Goal: Information Seeking & Learning: Learn about a topic

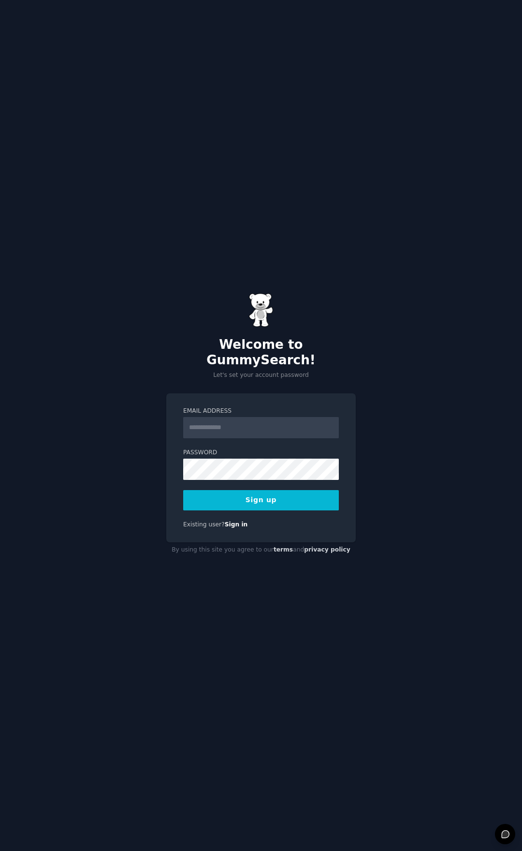
click at [235, 417] on input "Email Address" at bounding box center [261, 427] width 156 height 21
type input "**********"
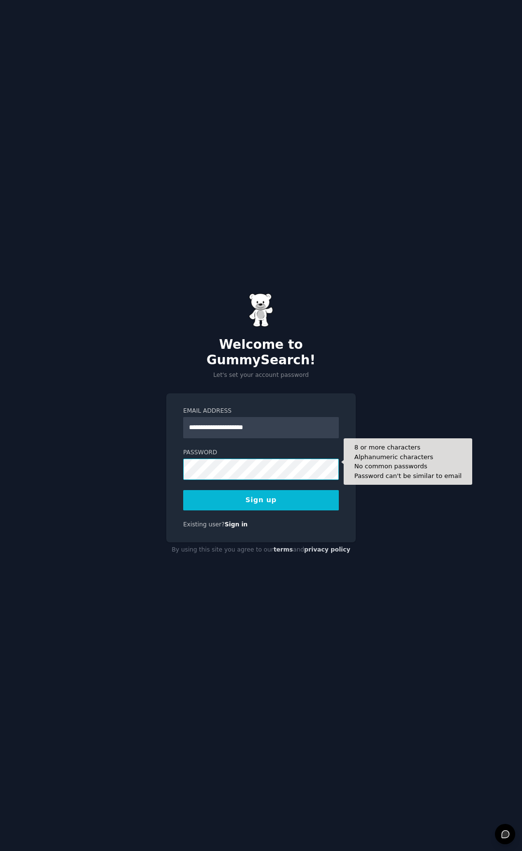
click at [183, 490] on button "Sign up" at bounding box center [261, 500] width 156 height 20
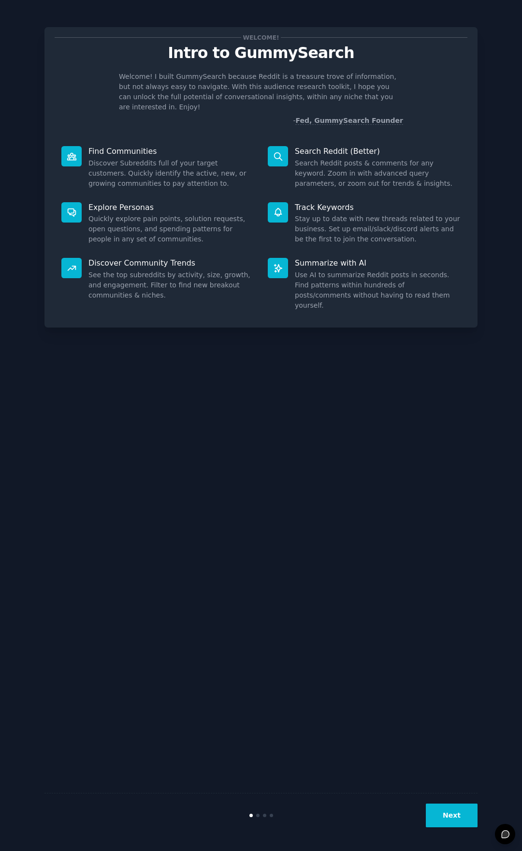
click at [462, 821] on button "Next" at bounding box center [452, 815] width 52 height 24
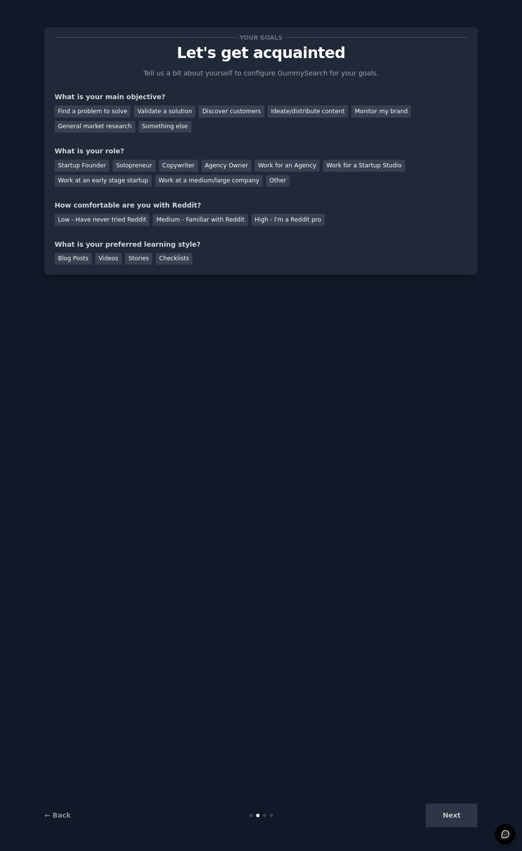
click at [103, 102] on div "Find a problem to solve Validate a solution Discover customers Ideate/distribut…" at bounding box center [261, 117] width 413 height 30
click at [103, 107] on div "Find a problem to solve" at bounding box center [93, 111] width 76 height 12
click at [92, 163] on div "Startup Founder" at bounding box center [82, 166] width 55 height 12
click at [132, 164] on div "Solopreneur" at bounding box center [134, 166] width 43 height 12
click at [201, 219] on div "Medium - Familiar with Reddit" at bounding box center [200, 220] width 95 height 12
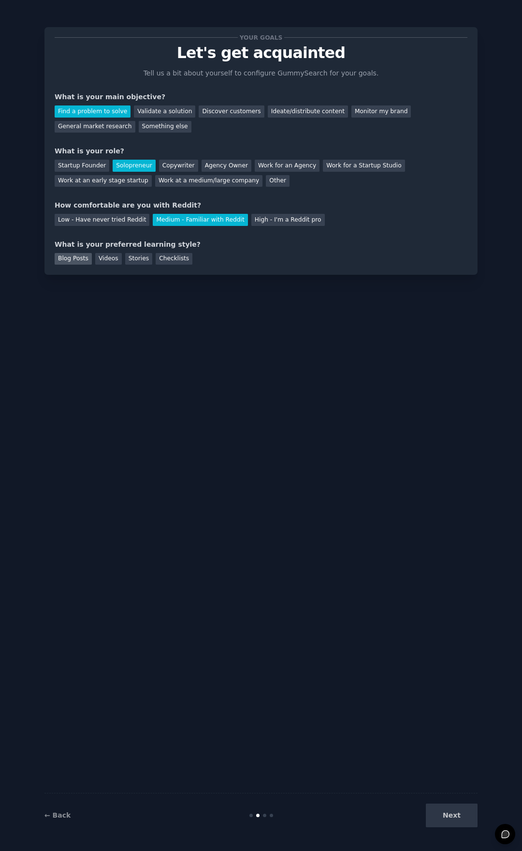
click at [68, 259] on div "Blog Posts" at bounding box center [73, 259] width 37 height 12
click at [99, 258] on div "Videos" at bounding box center [108, 259] width 27 height 12
click at [460, 815] on button "Next" at bounding box center [452, 815] width 52 height 24
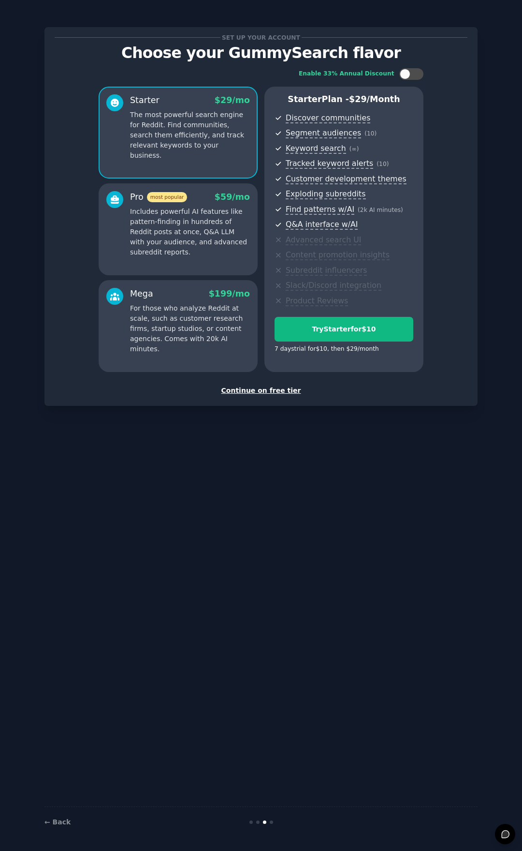
click at [272, 386] on div "Continue on free tier" at bounding box center [261, 390] width 413 height 10
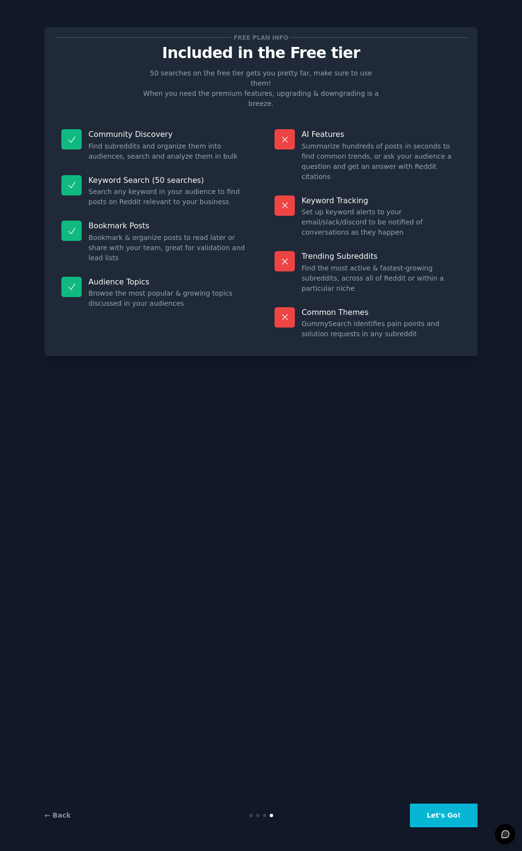
click at [446, 819] on button "Let's Go!" at bounding box center [444, 815] width 68 height 24
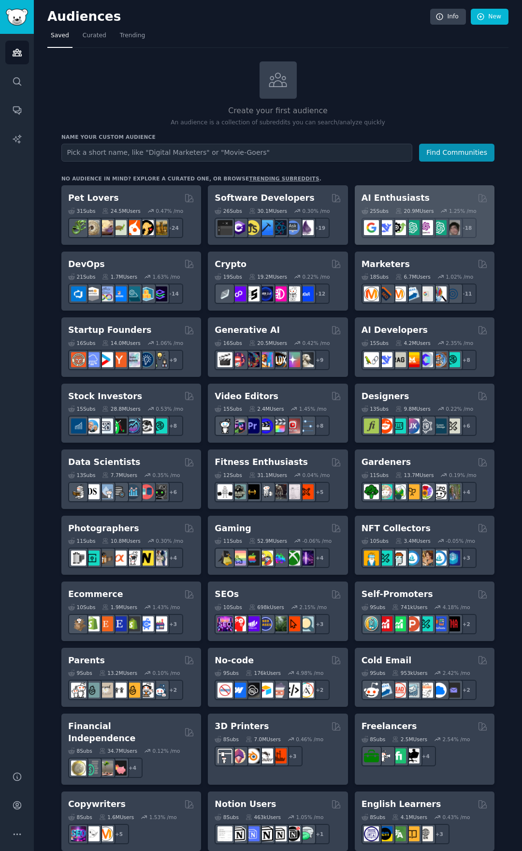
click at [449, 196] on div "AI Enthusiasts" at bounding box center [425, 198] width 126 height 12
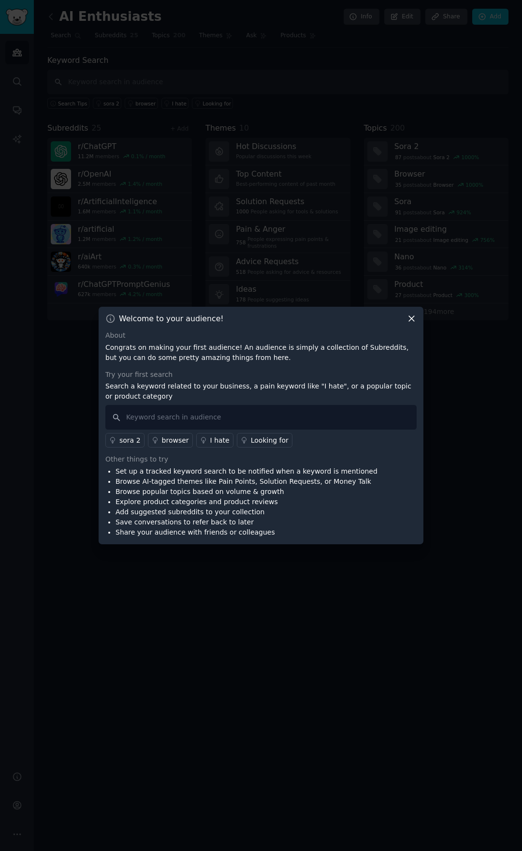
click at [413, 319] on icon at bounding box center [412, 318] width 10 height 10
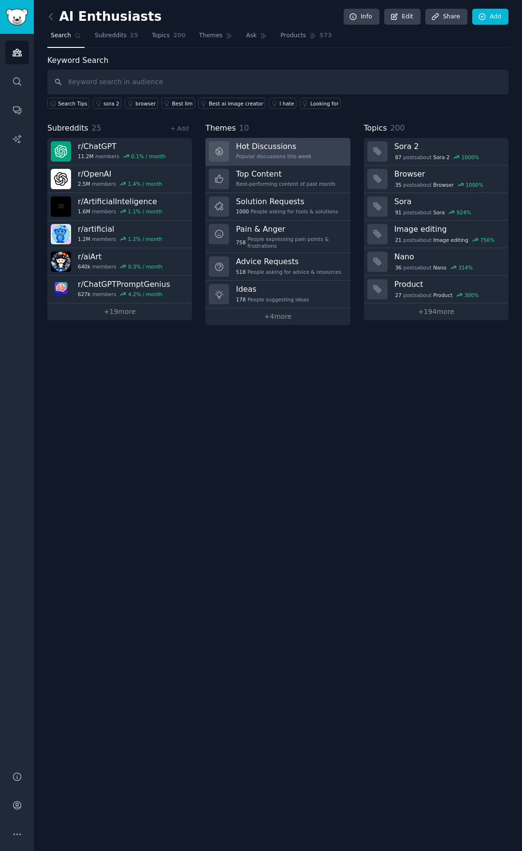
click at [311, 153] on link "Hot Discussions Popular discussions this week" at bounding box center [278, 152] width 145 height 28
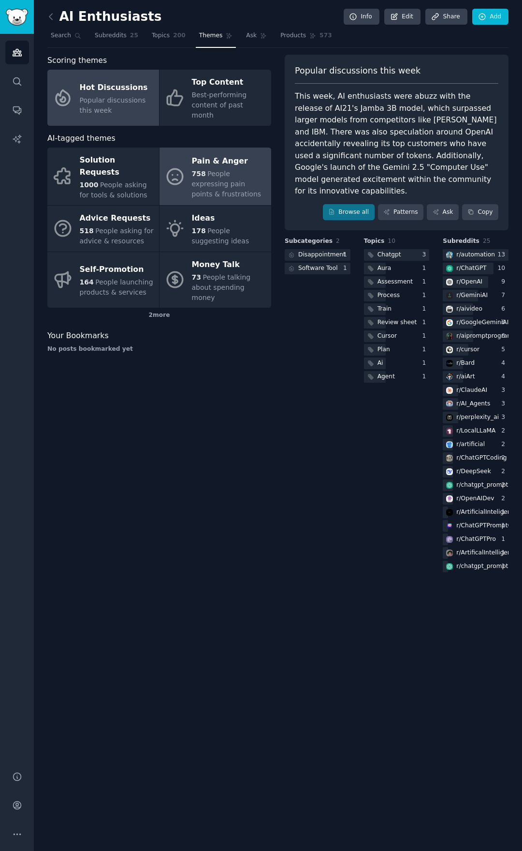
click at [250, 176] on div "758 People expressing pain points & frustrations" at bounding box center [229, 184] width 74 height 30
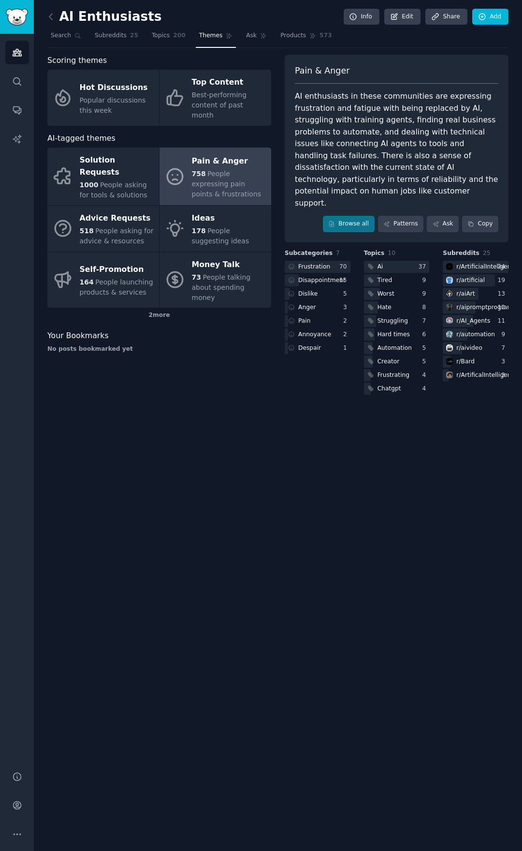
click at [432, 151] on div "AI enthusiasts in these communities are expressing frustration and fatigue with…" at bounding box center [397, 149] width 204 height 118
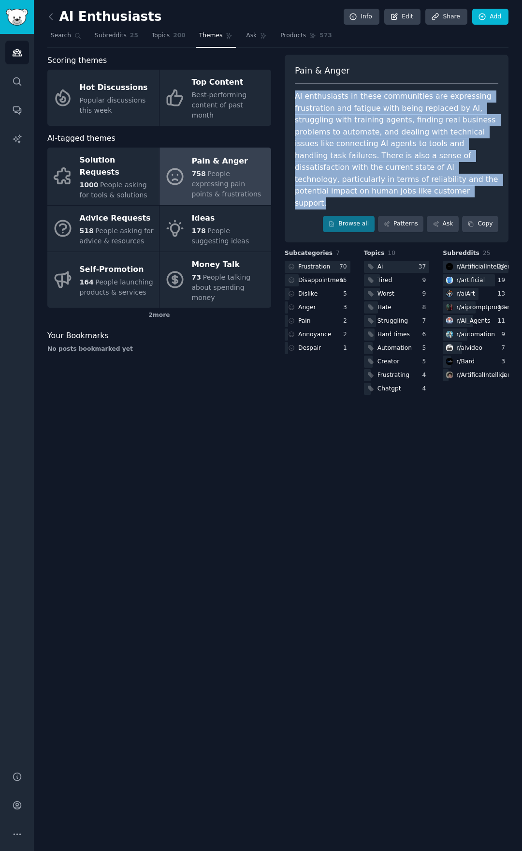
click at [432, 151] on div "AI enthusiasts in these communities are expressing frustration and fatigue with…" at bounding box center [397, 149] width 204 height 118
click at [471, 170] on div "AI enthusiasts in these communities are expressing frustration and fatigue with…" at bounding box center [397, 149] width 204 height 118
click at [487, 171] on div "AI enthusiasts in these communities are expressing frustration and fatigue with…" at bounding box center [397, 149] width 204 height 118
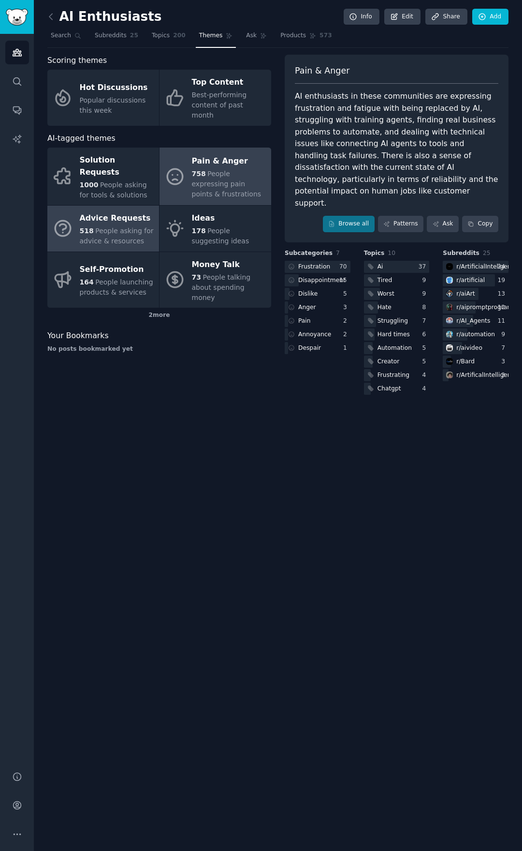
click at [126, 227] on span "People asking for advice & resources" at bounding box center [117, 236] width 74 height 18
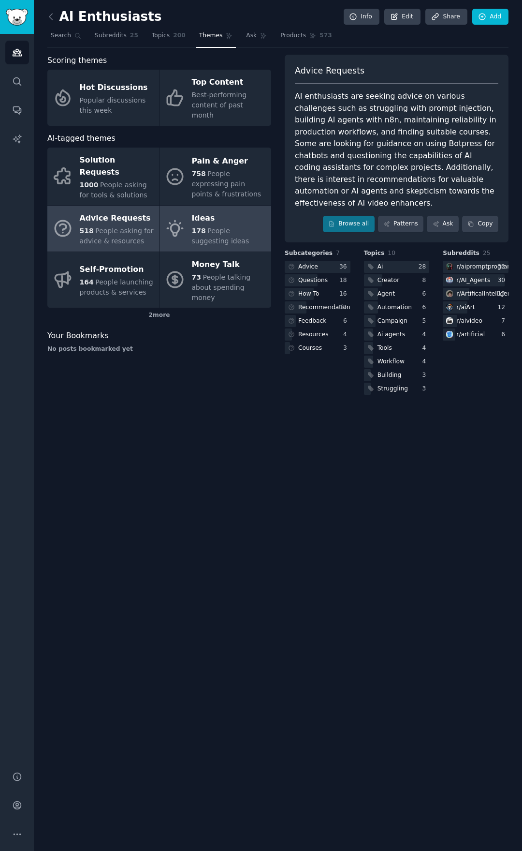
click at [227, 227] on span "People suggesting ideas" at bounding box center [221, 236] width 58 height 18
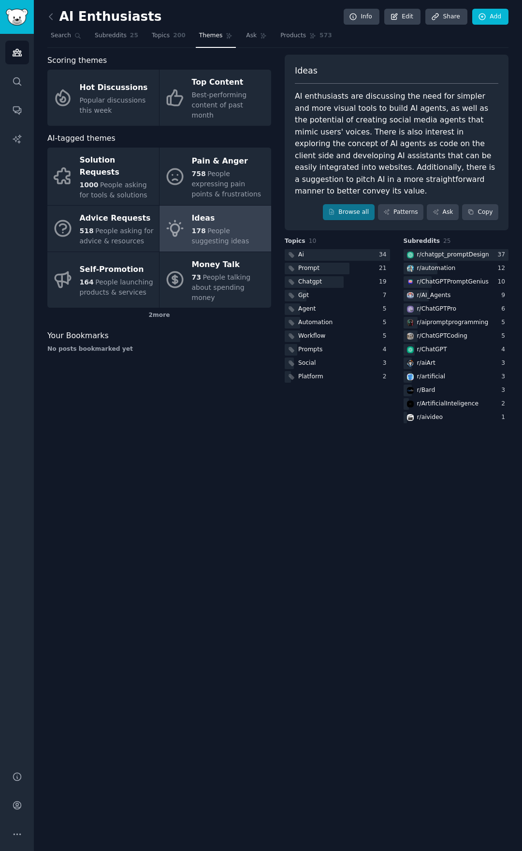
click at [47, 21] on div "AI Enthusiasts Info Edit Share Add Search Subreddits 25 Topics 200 Themes Ask P…" at bounding box center [278, 425] width 488 height 851
click at [53, 21] on icon at bounding box center [51, 17] width 10 height 10
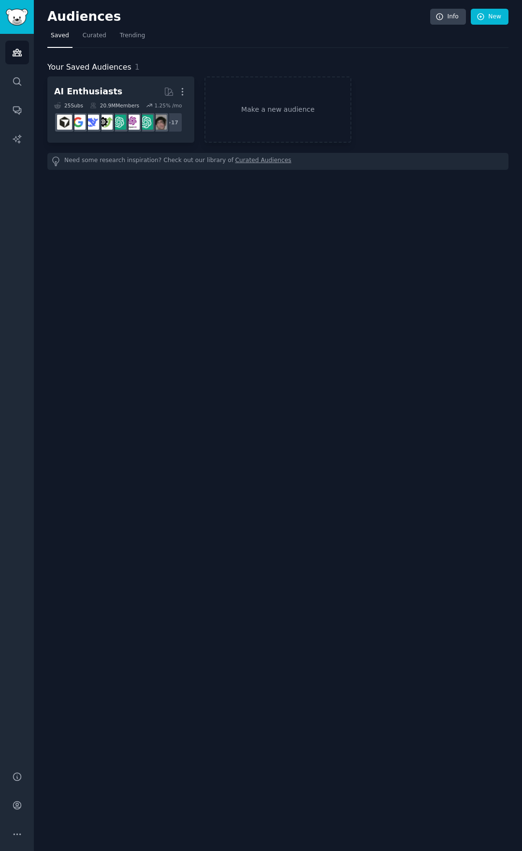
drag, startPoint x: 209, startPoint y: 273, endPoint x: 187, endPoint y: 238, distance: 41.6
click at [206, 271] on div "Audiences Info New Saved Curated Trending Your Saved Audiences 1 AI Enthusiasts…" at bounding box center [278, 425] width 488 height 851
click at [19, 52] on icon "Sidebar" at bounding box center [17, 52] width 9 height 7
click at [13, 78] on icon "Sidebar" at bounding box center [17, 81] width 10 height 10
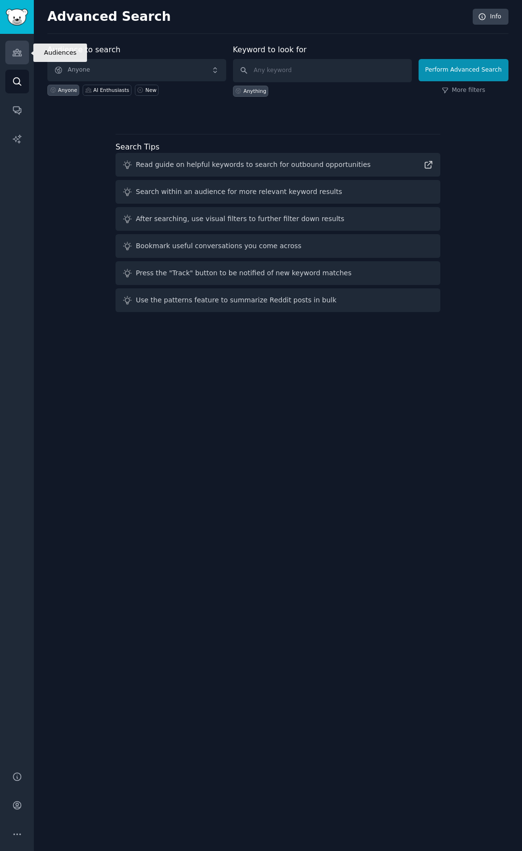
click at [15, 47] on link "Audiences" at bounding box center [17, 53] width 24 height 24
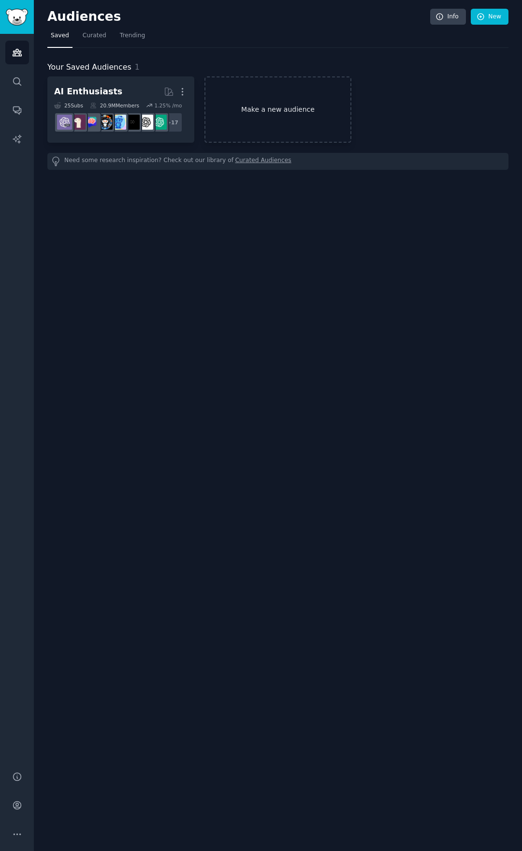
click at [276, 101] on link "Make a new audience" at bounding box center [278, 109] width 147 height 66
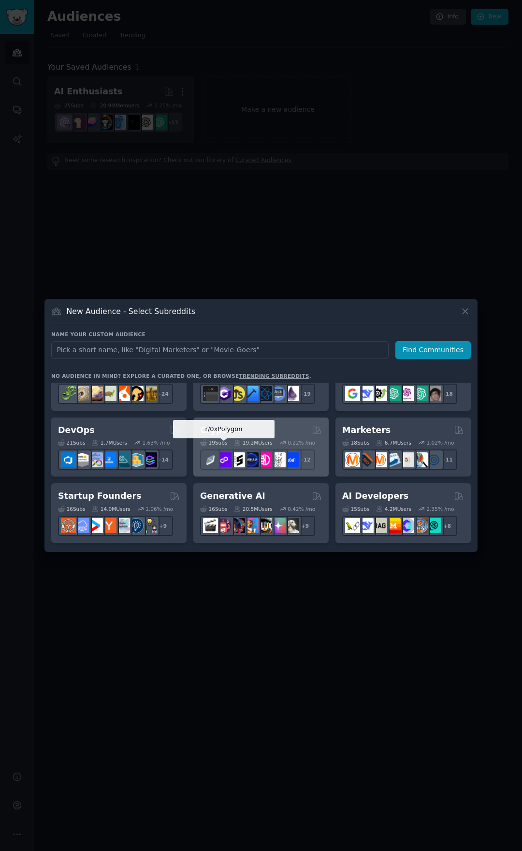
scroll to position [48, 0]
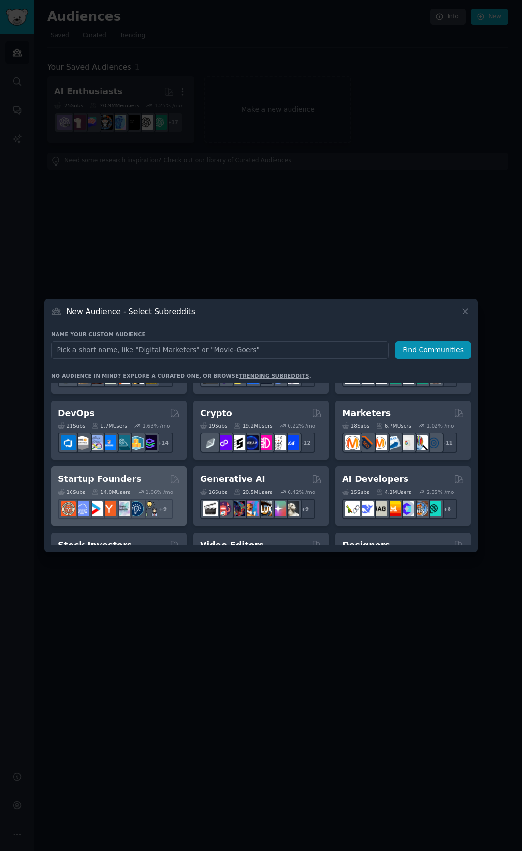
click at [132, 475] on div "Startup Founders" at bounding box center [119, 479] width 122 height 12
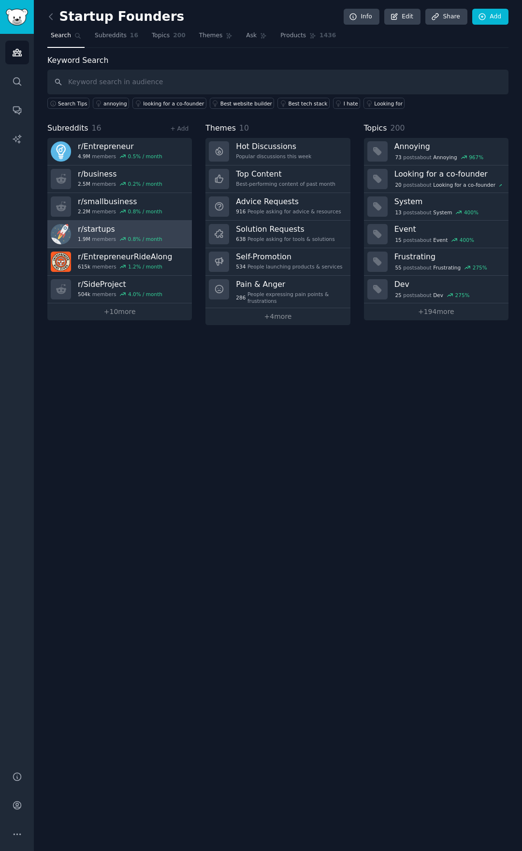
click at [172, 231] on link "r/ startups 1.9M members 0.8 % / month" at bounding box center [119, 235] width 145 height 28
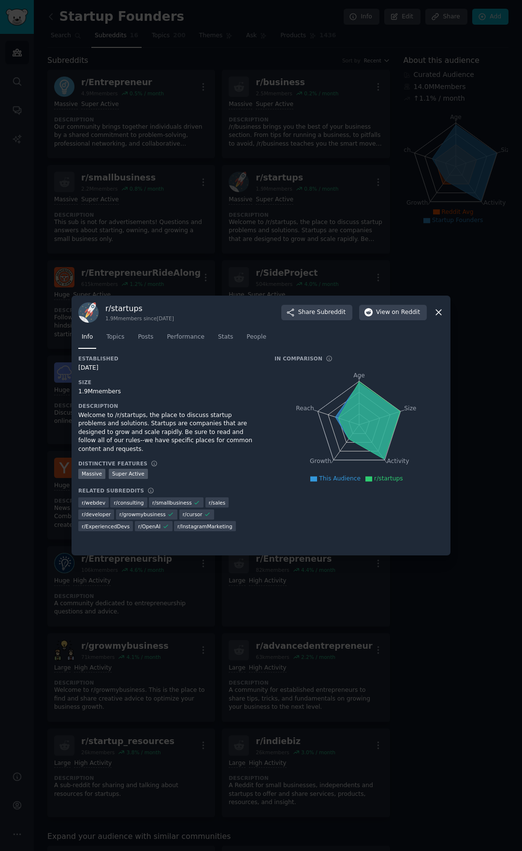
click at [436, 311] on icon at bounding box center [439, 312] width 10 height 10
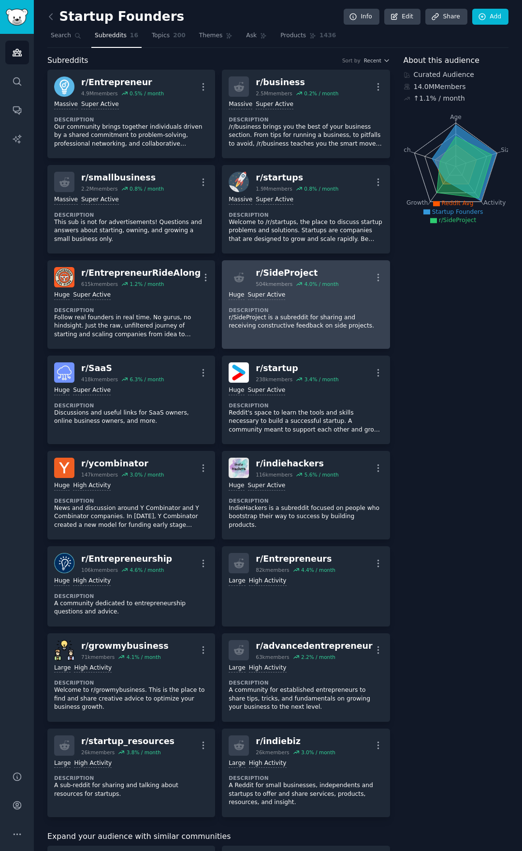
click at [344, 301] on div "Huge Super Active Description r/SideProject is a subreddit for sharing and rece…" at bounding box center [306, 310] width 154 height 46
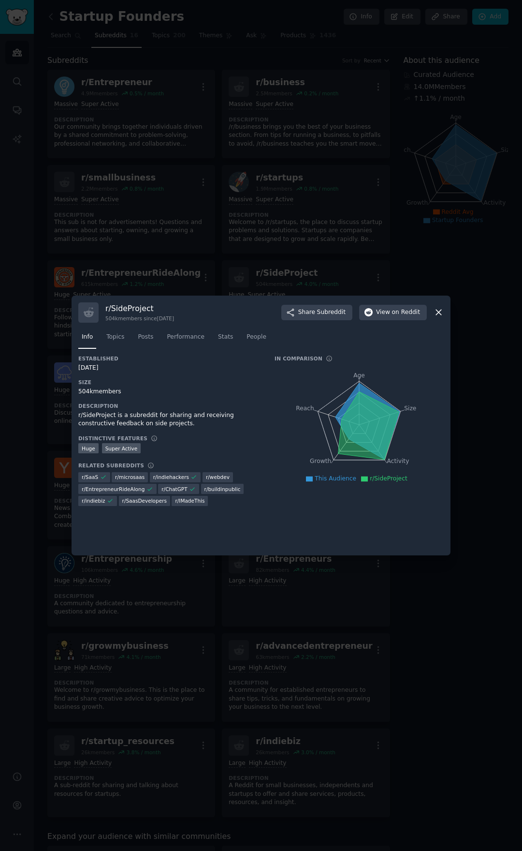
click at [440, 312] on icon at bounding box center [439, 312] width 10 height 10
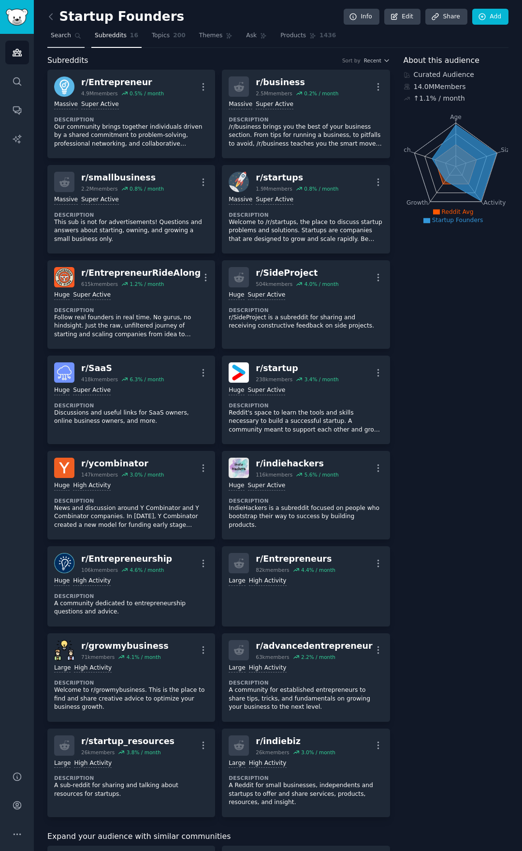
click at [59, 34] on span "Search" at bounding box center [61, 35] width 20 height 9
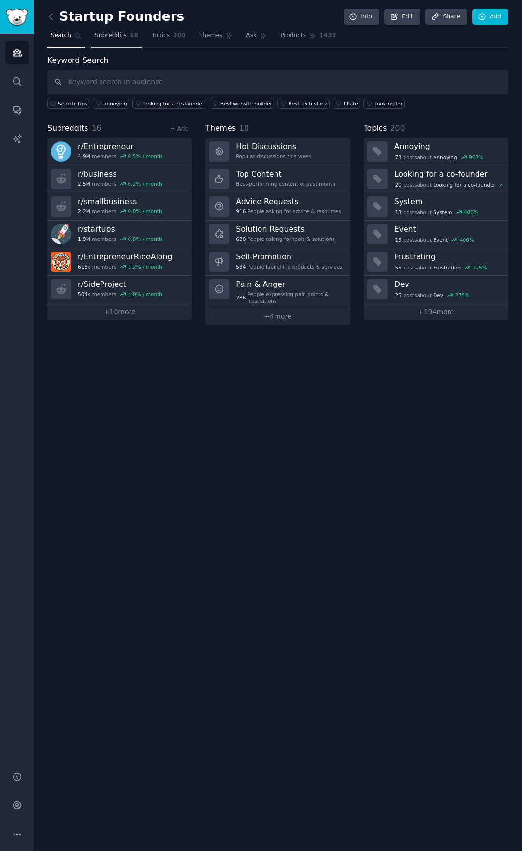
click at [110, 37] on span "Subreddits" at bounding box center [111, 35] width 32 height 9
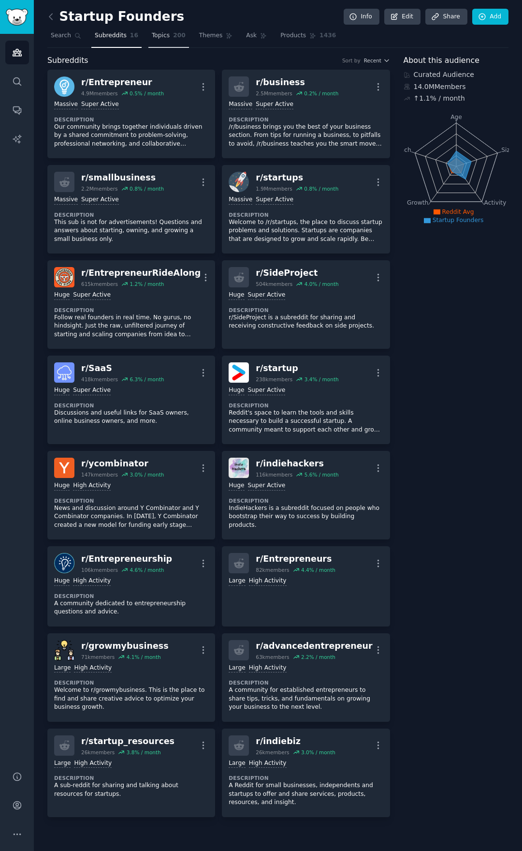
click at [152, 37] on span "Topics" at bounding box center [161, 35] width 18 height 9
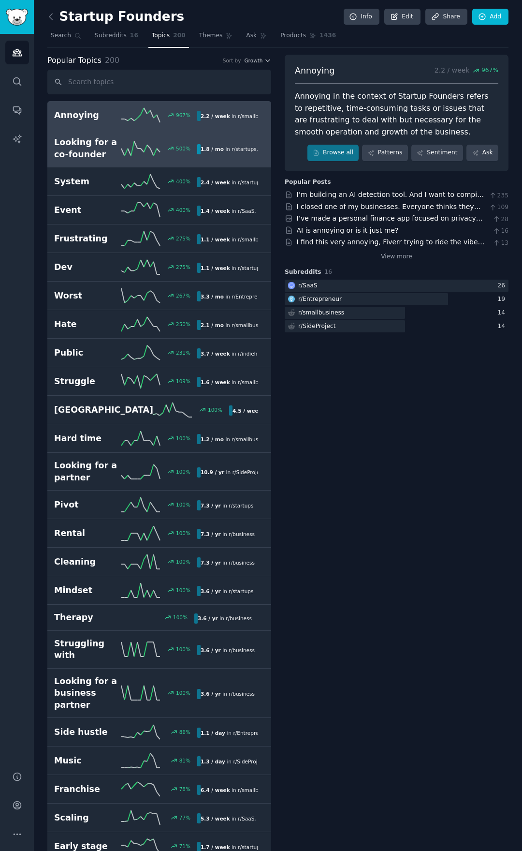
click at [104, 152] on h2 "Looking for a co-founder" at bounding box center [87, 148] width 67 height 24
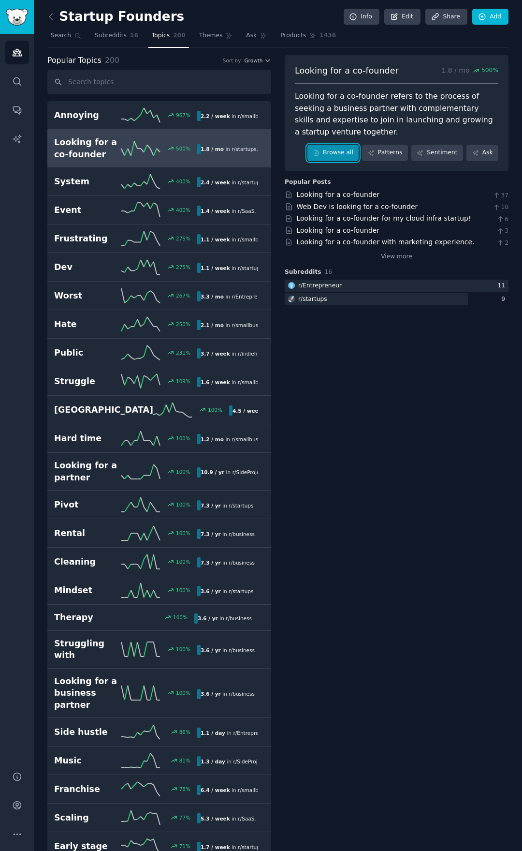
click at [332, 145] on link "Browse all" at bounding box center [334, 153] width 52 height 16
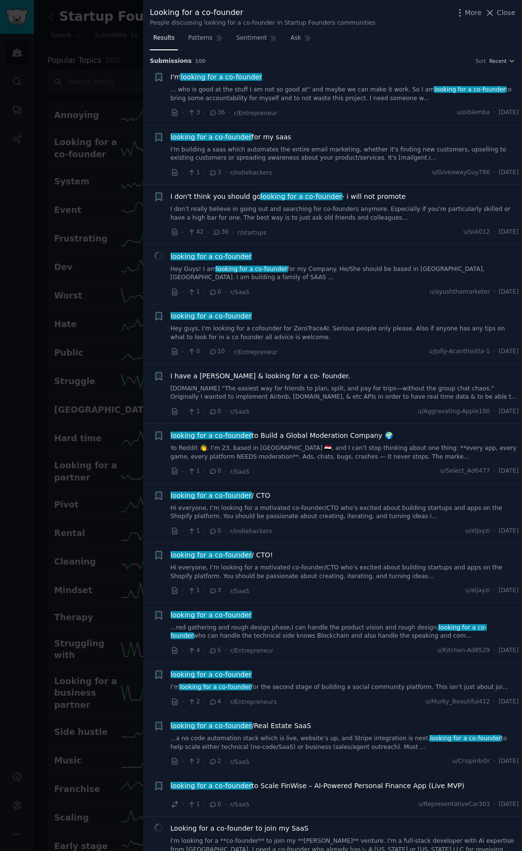
click at [365, 93] on link "... who is good at the stuff I am not so good at" and maybe we can make it work…" at bounding box center [345, 94] width 349 height 17
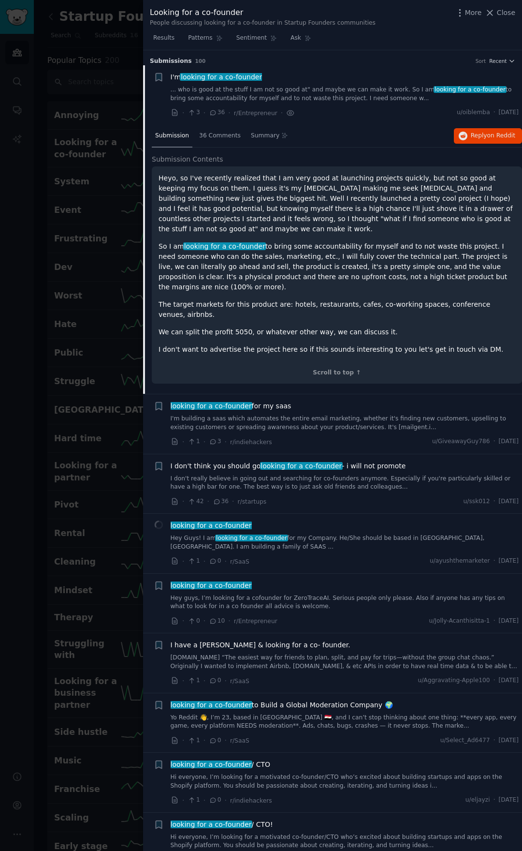
scroll to position [15, 0]
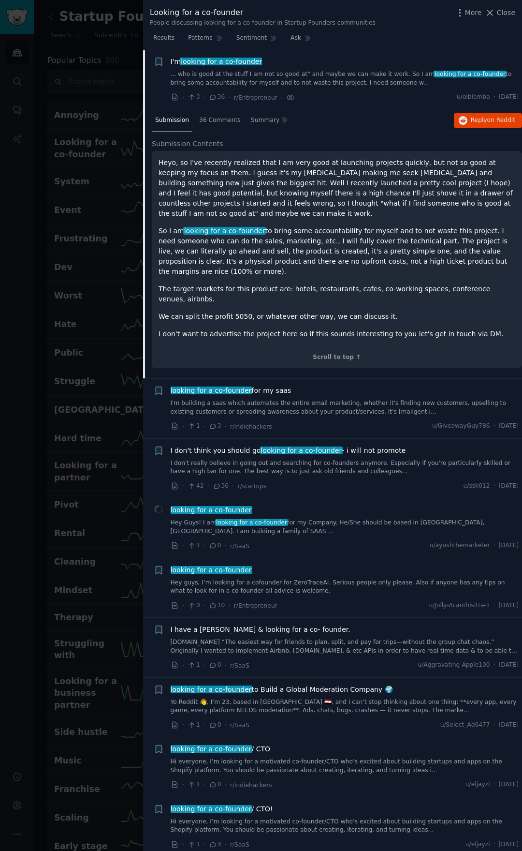
click at [370, 399] on link "I'm building a saas which automates the entire email marketing, whether it's fi…" at bounding box center [345, 407] width 349 height 17
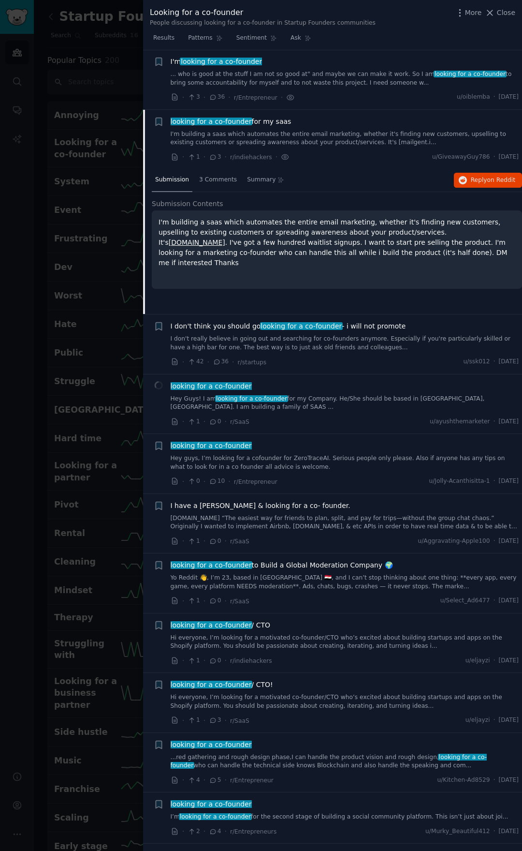
scroll to position [75, 0]
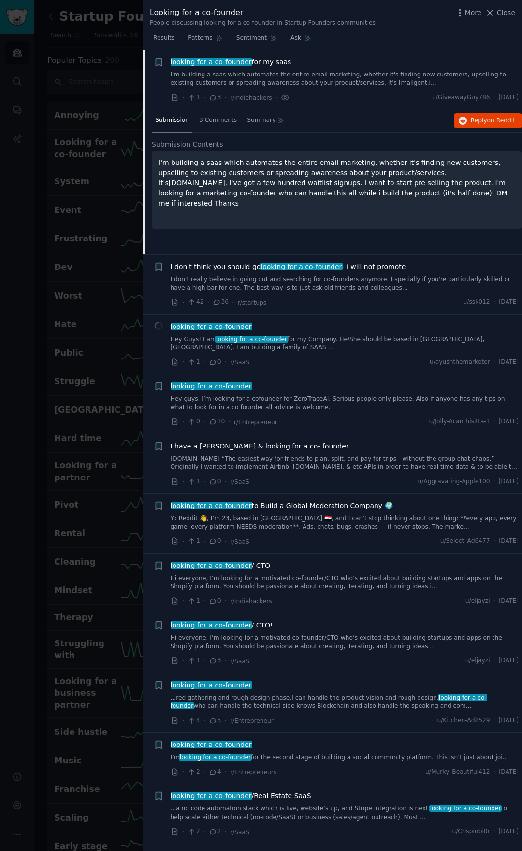
click at [338, 285] on link "I don't really believe in going out and searching for co-founders anymore. Espe…" at bounding box center [345, 283] width 349 height 17
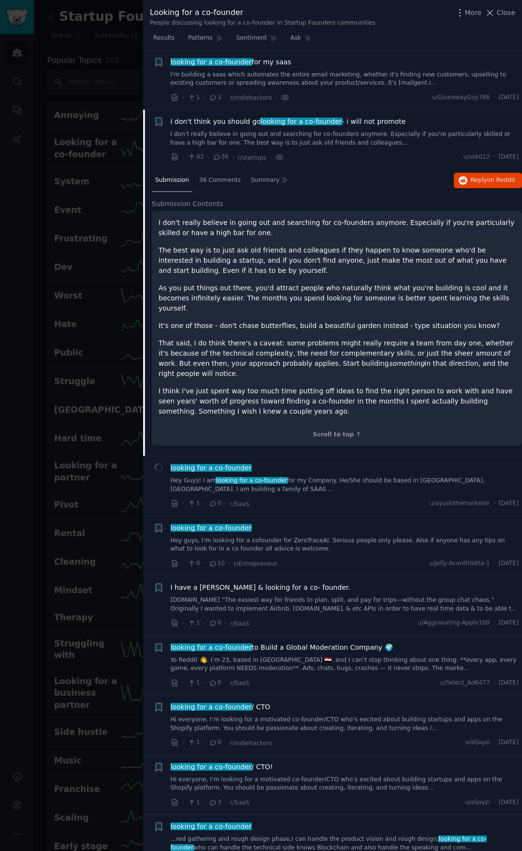
scroll to position [135, 0]
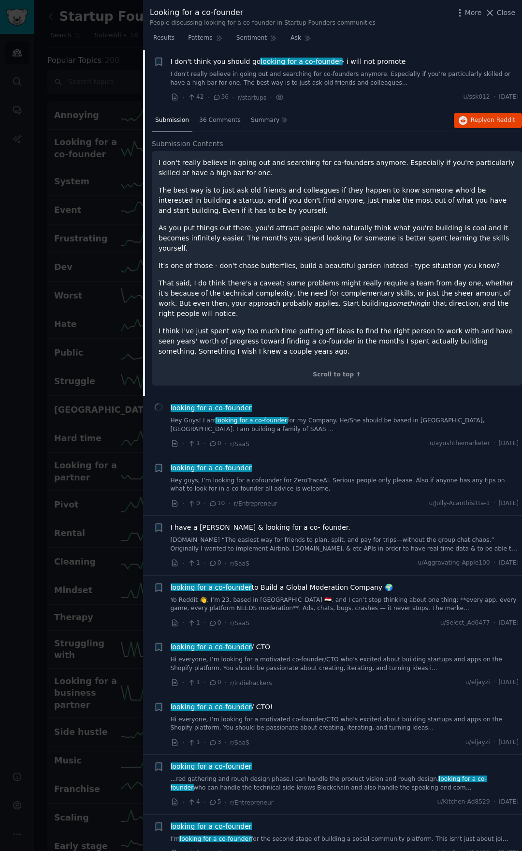
click at [278, 476] on link "Hey guys, I’m looking for a cofounder for ZeroTraceAI. Serious people only plea…" at bounding box center [345, 484] width 349 height 17
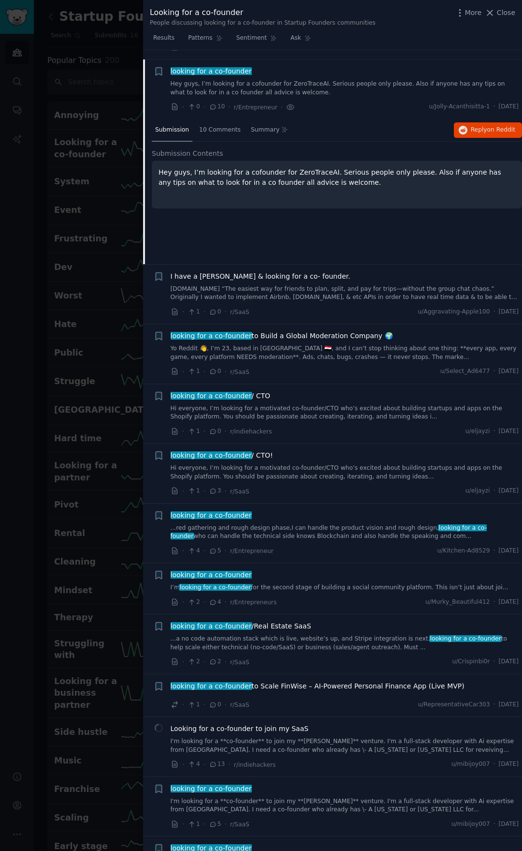
scroll to position [246, 0]
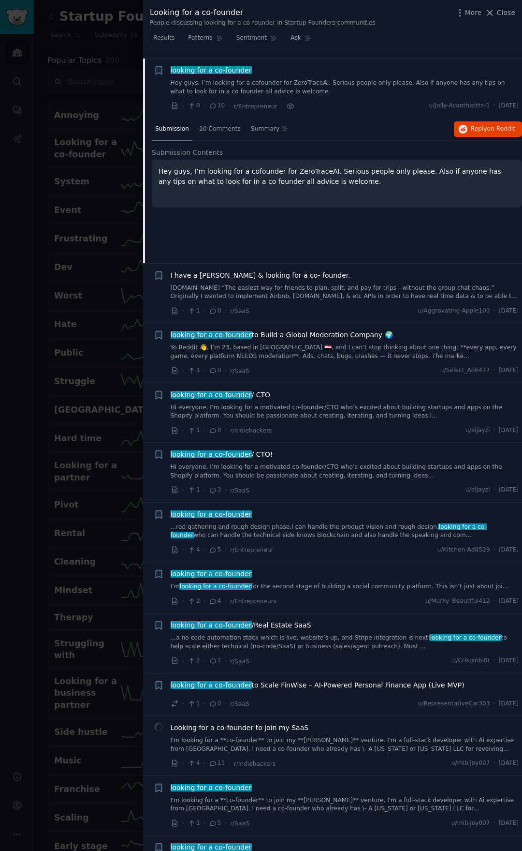
click at [390, 287] on link "[DOMAIN_NAME] “The easiest way for friends to plan, split, and pay for trips—wi…" at bounding box center [345, 292] width 349 height 17
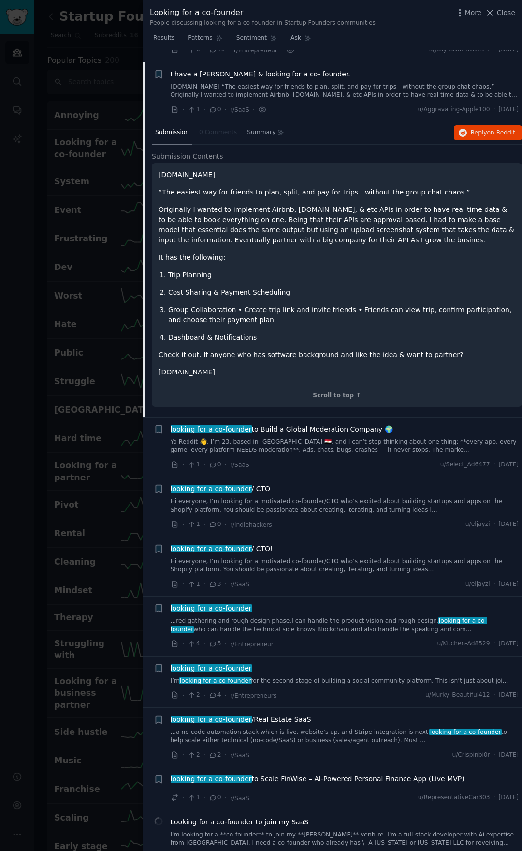
scroll to position [306, 0]
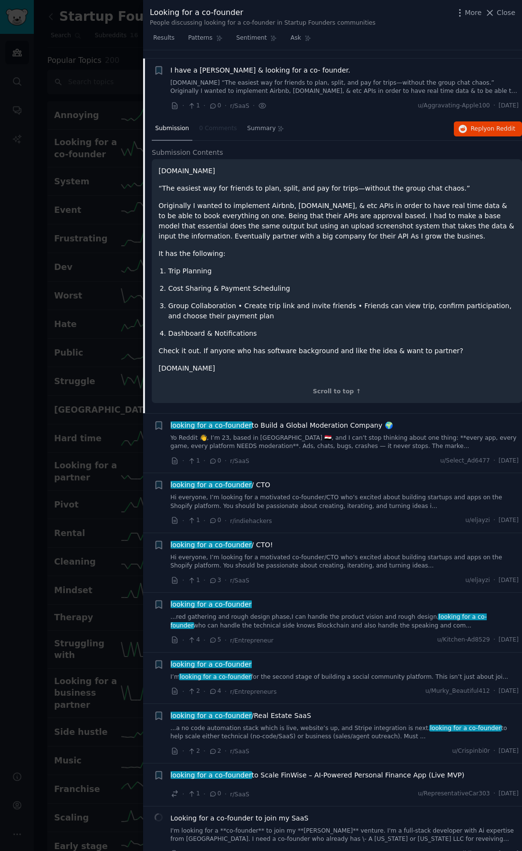
click at [353, 434] on link "Yo Reddit 👋, I’m 23, based in [GEOGRAPHIC_DATA] 🇪🇬, and I can’t stop thinking a…" at bounding box center [345, 442] width 349 height 17
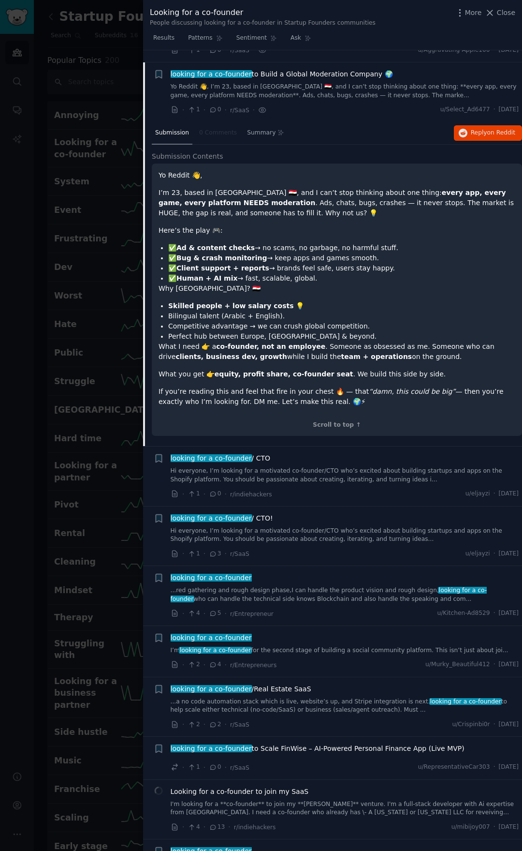
scroll to position [365, 0]
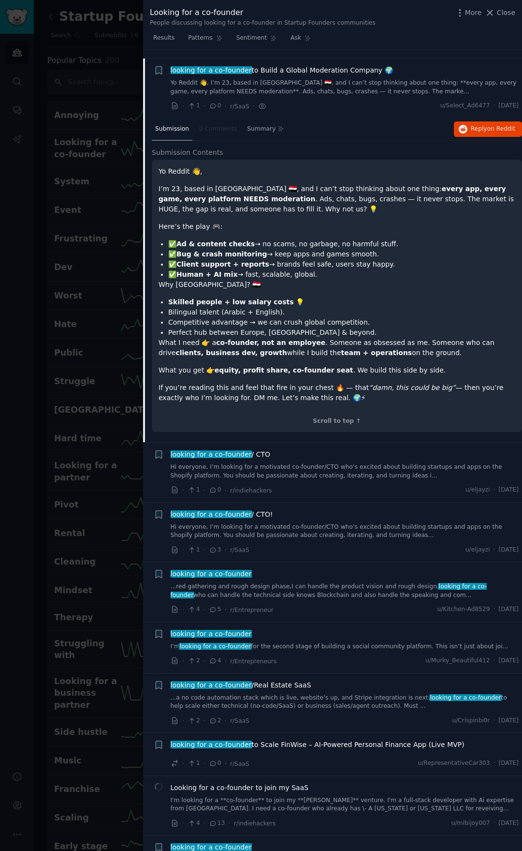
click at [329, 463] on link "Hi everyone, I’m looking for a motivated co-founder/CTO who’s excited about bui…" at bounding box center [345, 471] width 349 height 17
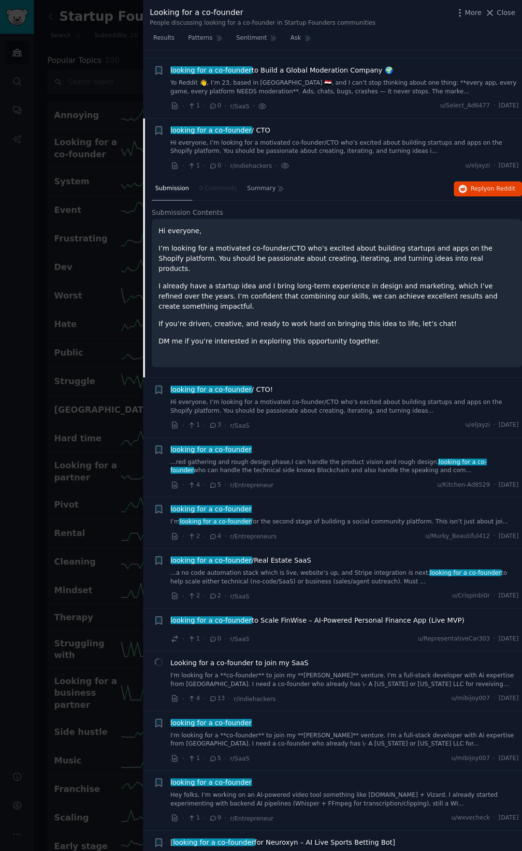
scroll to position [425, 0]
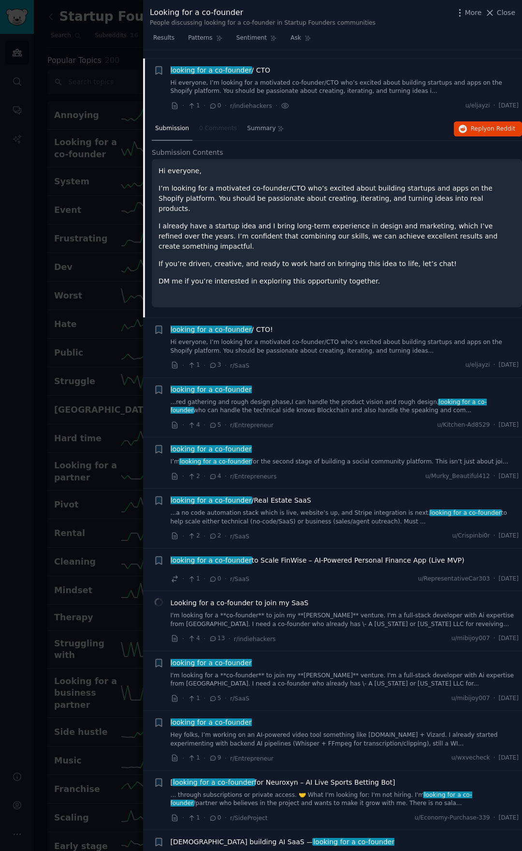
click at [322, 387] on div "looking for a co-founder ...red gathering and rough design phase,I can handle t…" at bounding box center [345, 407] width 349 height 46
click at [322, 398] on link "...red gathering and rough design phase,I can handle the product vision and rou…" at bounding box center [345, 406] width 349 height 17
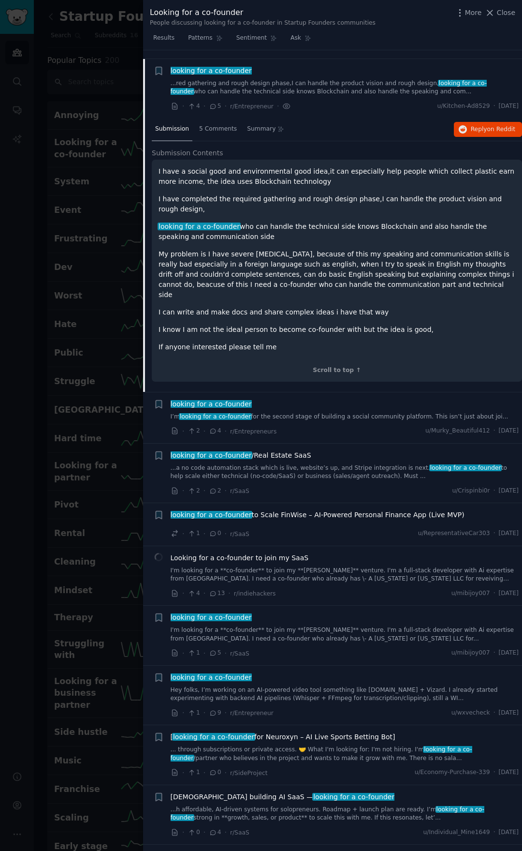
scroll to position [544, 0]
click at [318, 398] on div "looking for a co-founder I’m looking for a co-founder for the second stage of b…" at bounding box center [345, 409] width 349 height 22
click at [301, 398] on div "looking for a co-founder" at bounding box center [345, 403] width 349 height 10
click at [302, 398] on div "looking for a co-founder I’m looking for a co-founder for the second stage of b…" at bounding box center [345, 416] width 349 height 37
click at [309, 412] on link "I’m looking for a co-founder for the second stage of building a social communit…" at bounding box center [345, 416] width 349 height 9
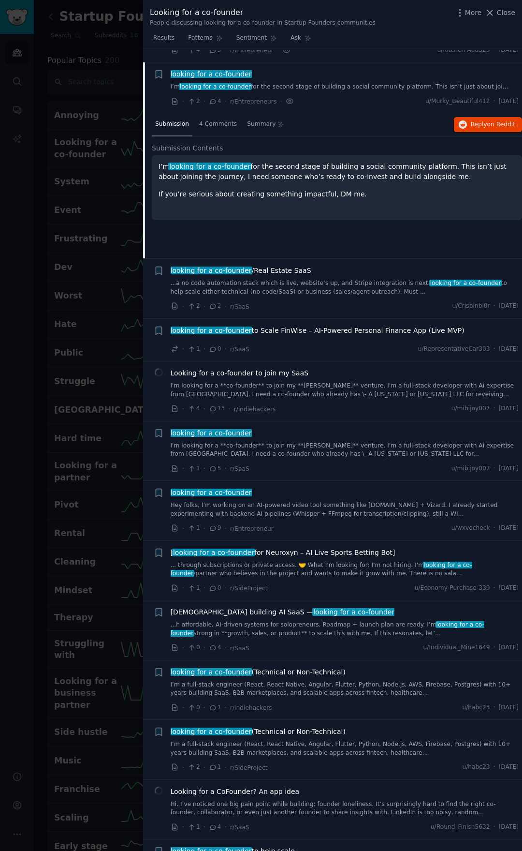
scroll to position [604, 0]
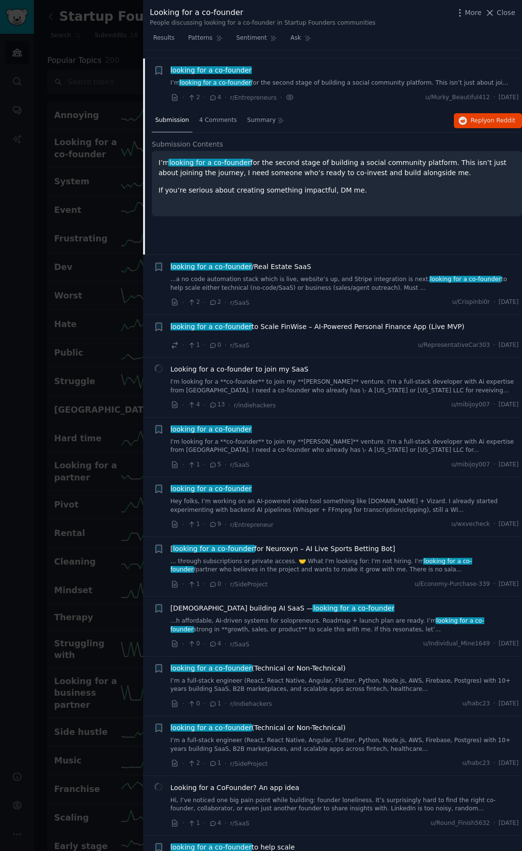
click at [321, 340] on div "· 1 · 0 · r/SaaS u/RepresentativeCar303 · [DATE]" at bounding box center [345, 345] width 349 height 10
click at [324, 323] on div "looking for a co-founder to Scale FinWise – AI-Powered Personal Finance App (Li…" at bounding box center [345, 329] width 349 height 14
click at [327, 322] on span "looking for a co-founder to Scale FinWise – AI-Powered Personal Finance App (Li…" at bounding box center [318, 327] width 294 height 10
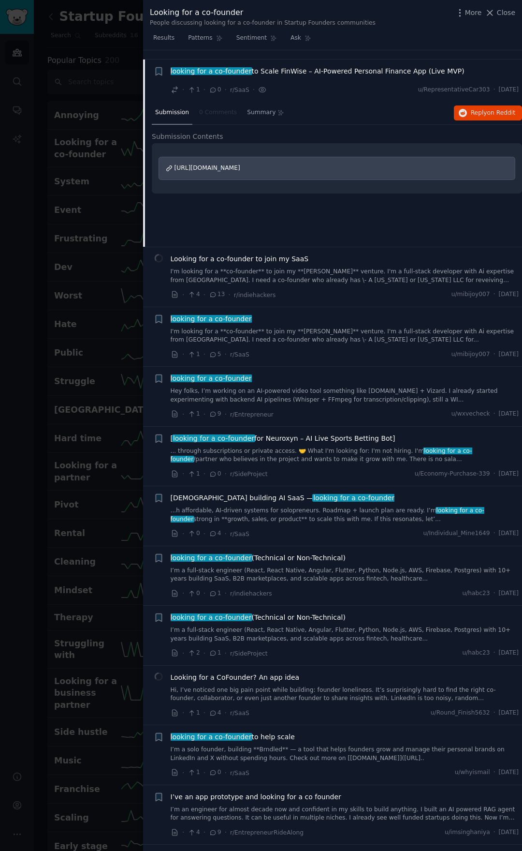
scroll to position [715, 0]
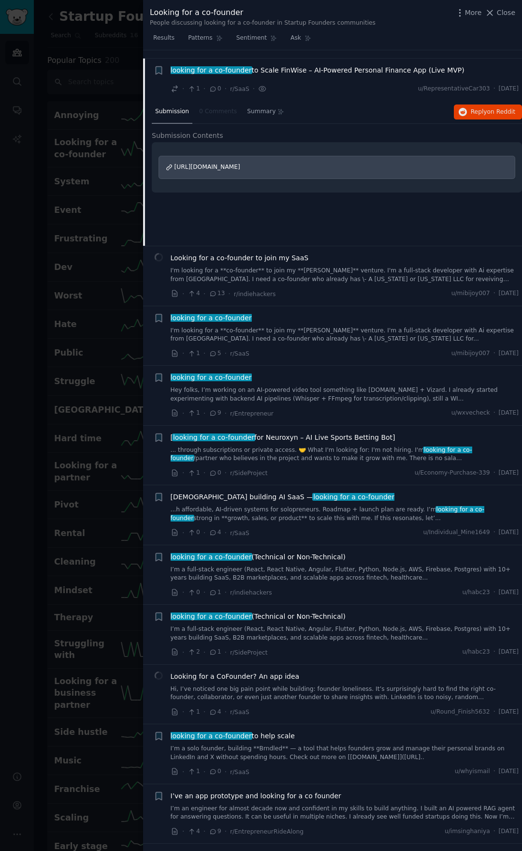
click at [344, 279] on div "Looking for a co-founder to join my SaaS I'm looking for a **co-founder** to jo…" at bounding box center [345, 276] width 349 height 46
click at [344, 269] on link "I'm looking for a **co-founder** to join my **[PERSON_NAME]** venture. I'm a fu…" at bounding box center [345, 274] width 349 height 17
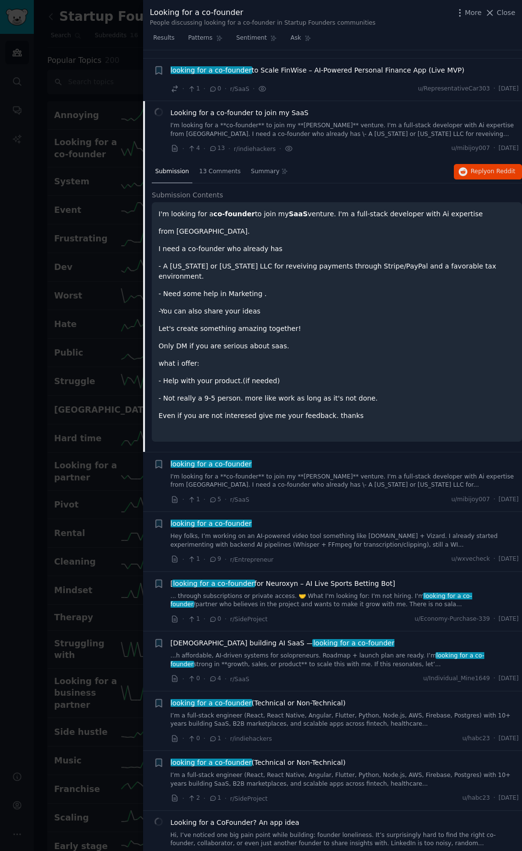
scroll to position [758, 0]
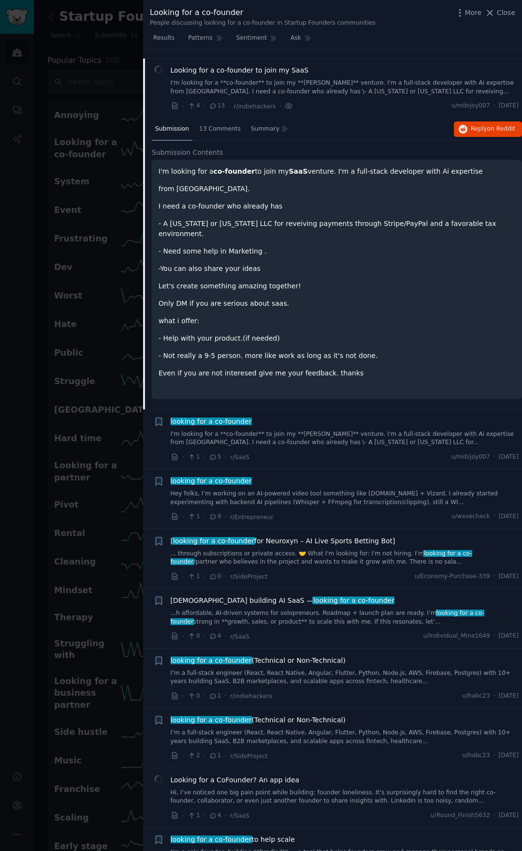
click at [323, 489] on link "Hey folks, I’m working on an AI-powered video tool something like [DOMAIN_NAME]…" at bounding box center [345, 497] width 349 height 17
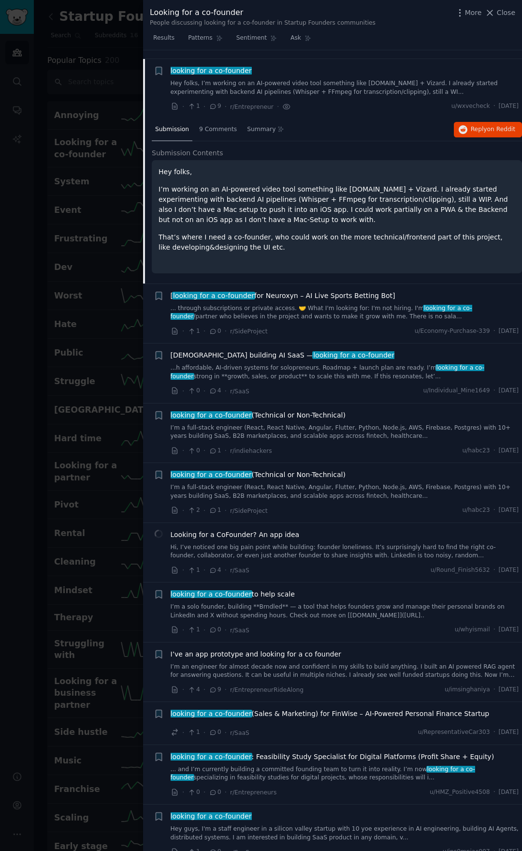
scroll to position [877, 0]
click at [288, 423] on link "I’m a full-stack engineer (React, React Native, Angular, Flutter, Python, Node.…" at bounding box center [345, 431] width 349 height 17
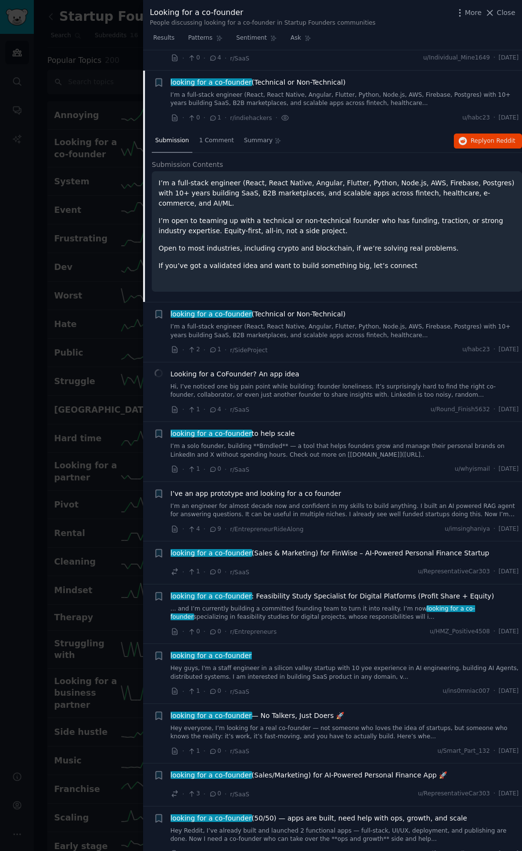
scroll to position [1057, 0]
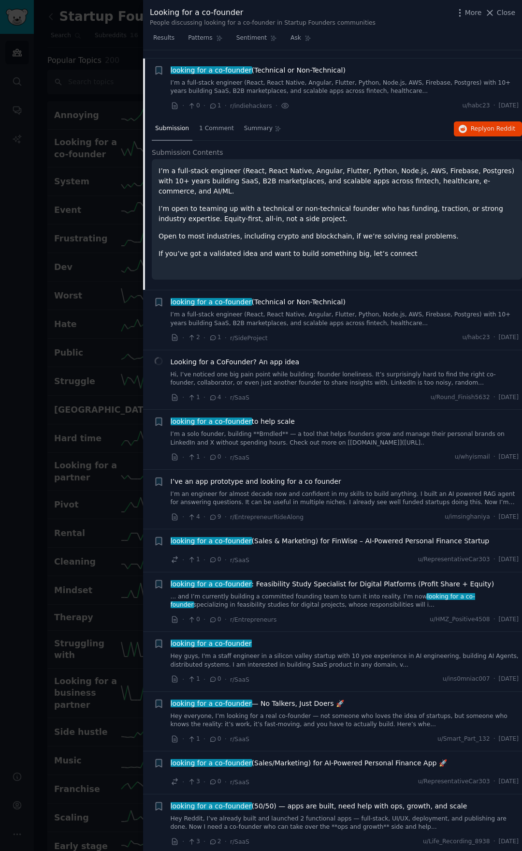
click at [323, 357] on div "Looking for a CoFounder? An app idea Hi, I’ve noticed one big pain point while …" at bounding box center [345, 372] width 349 height 30
click at [319, 370] on link "Hi, I’ve noticed one big pain point while building: founder loneliness. It’s su…" at bounding box center [345, 378] width 349 height 17
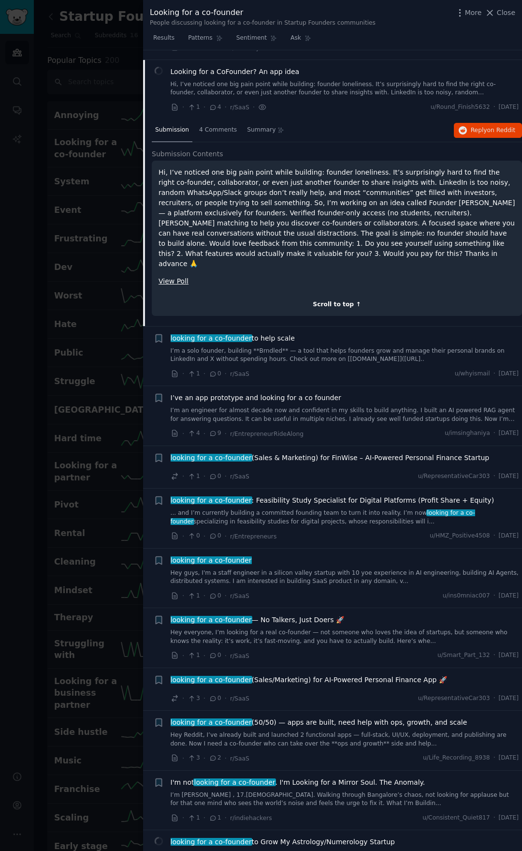
scroll to position [1176, 0]
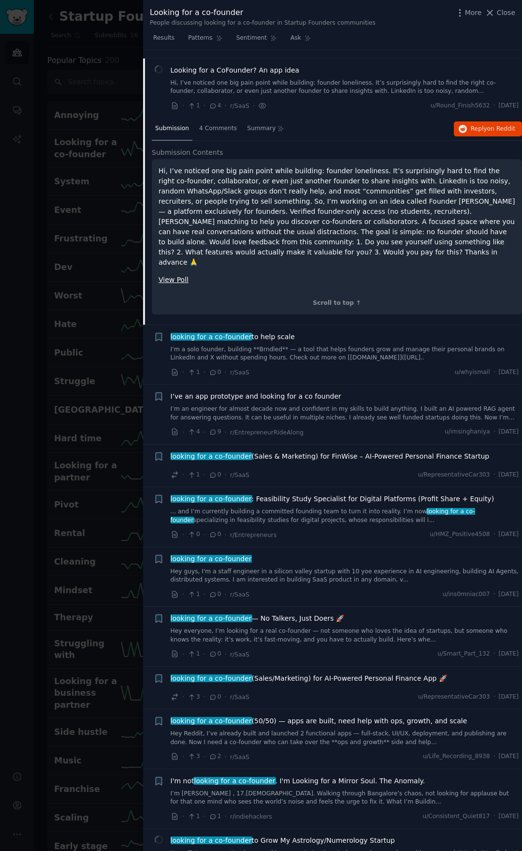
click at [346, 345] on link "I’m a solo founder, building **Brndled** — a tool that helps founders grow and …" at bounding box center [345, 353] width 349 height 17
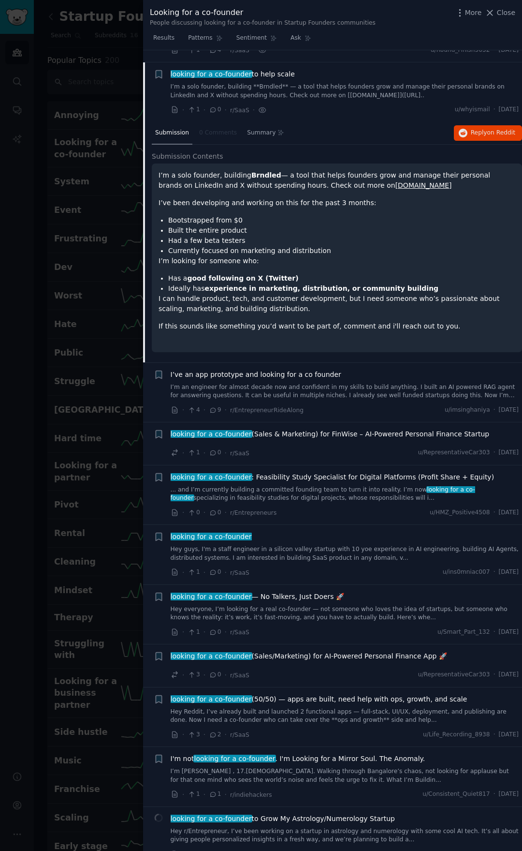
scroll to position [1235, 0]
